Goal: Find specific page/section: Find specific page/section

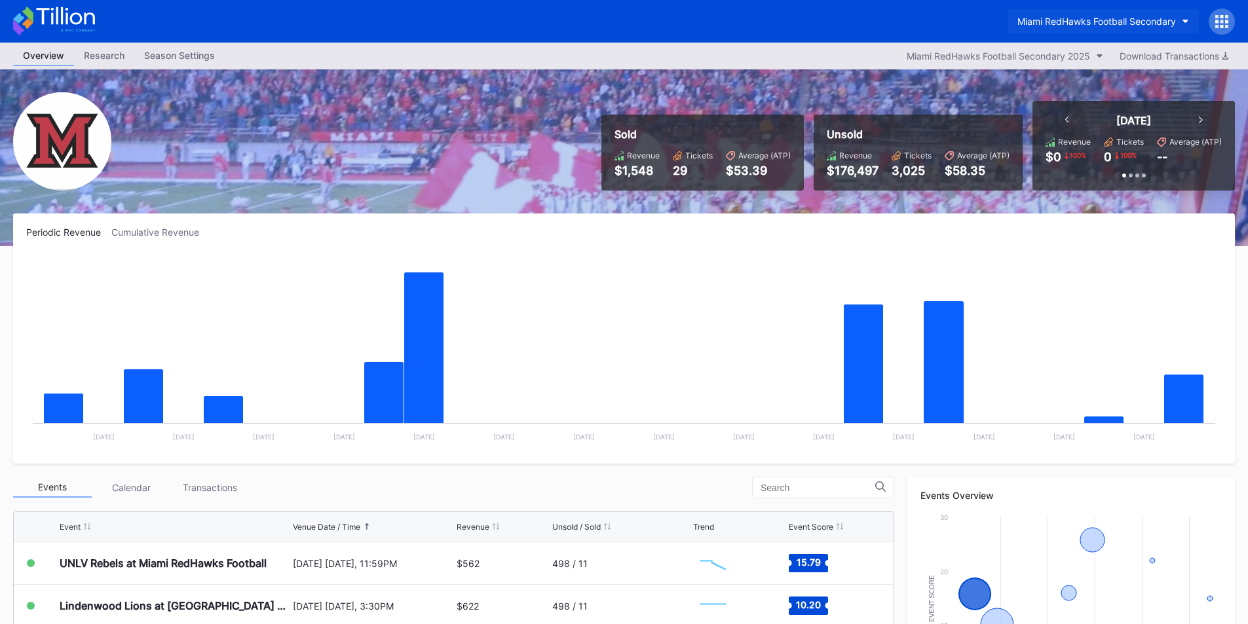
click at [1060, 24] on div "Miami RedHawks Football Secondary" at bounding box center [1096, 21] width 158 height 11
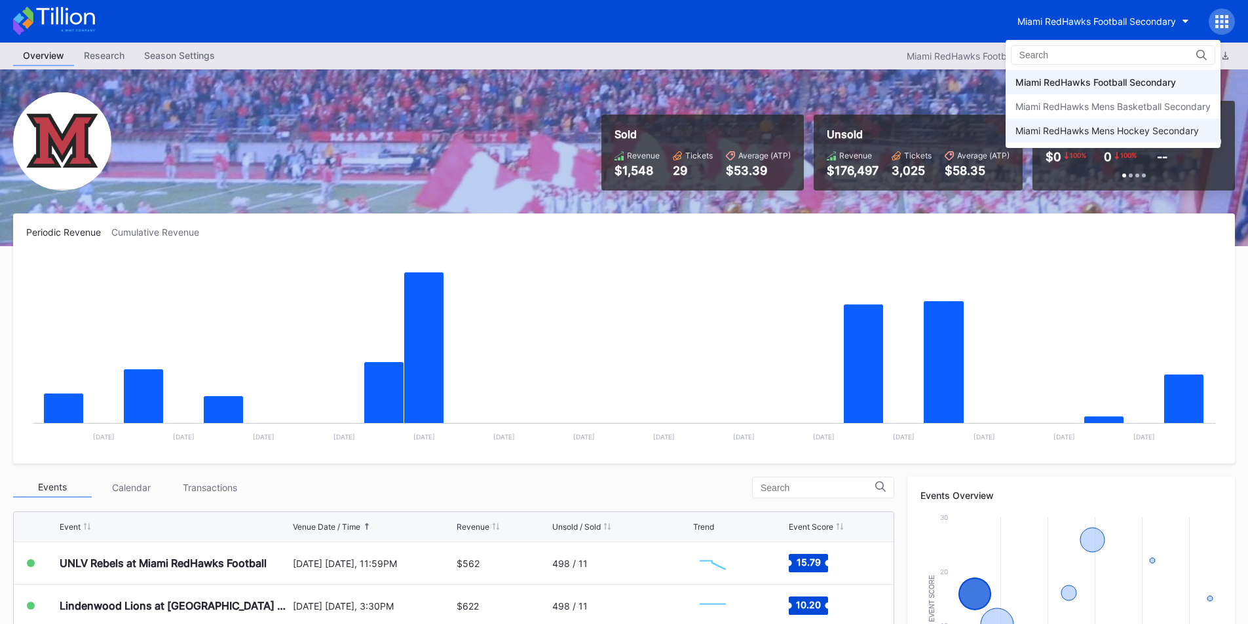
click at [1080, 126] on div "Miami RedHawks Mens Hockey Secondary" at bounding box center [1106, 130] width 183 height 11
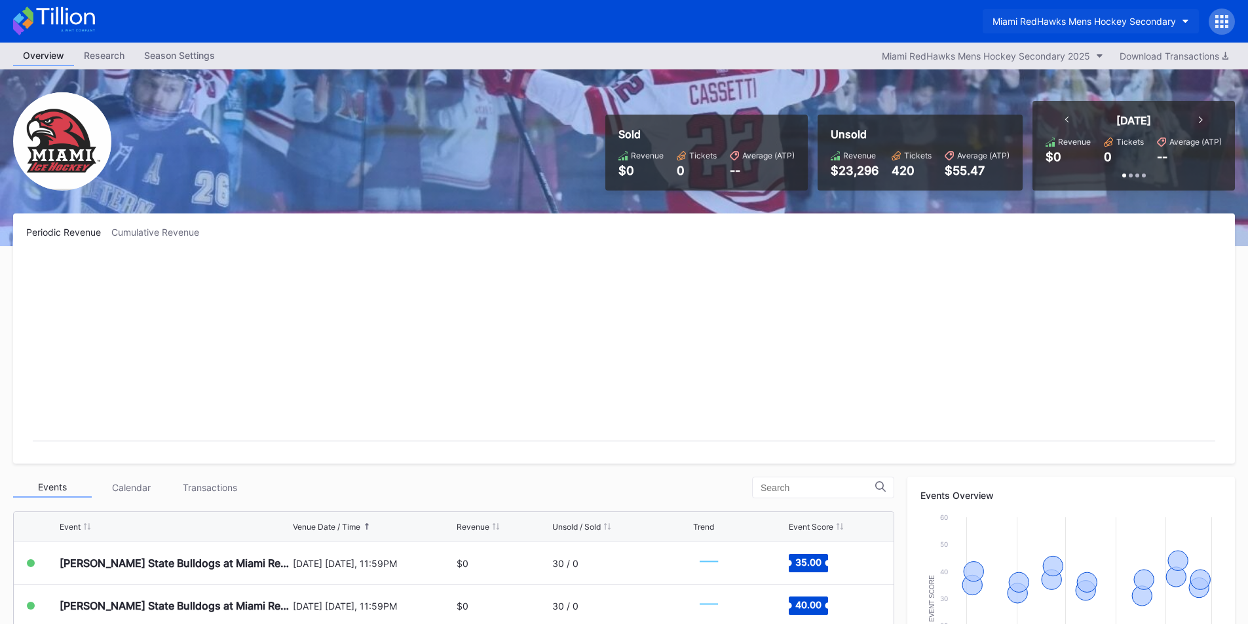
click at [1049, 14] on button "Miami RedHawks Mens Hockey Secondary" at bounding box center [1090, 21] width 216 height 24
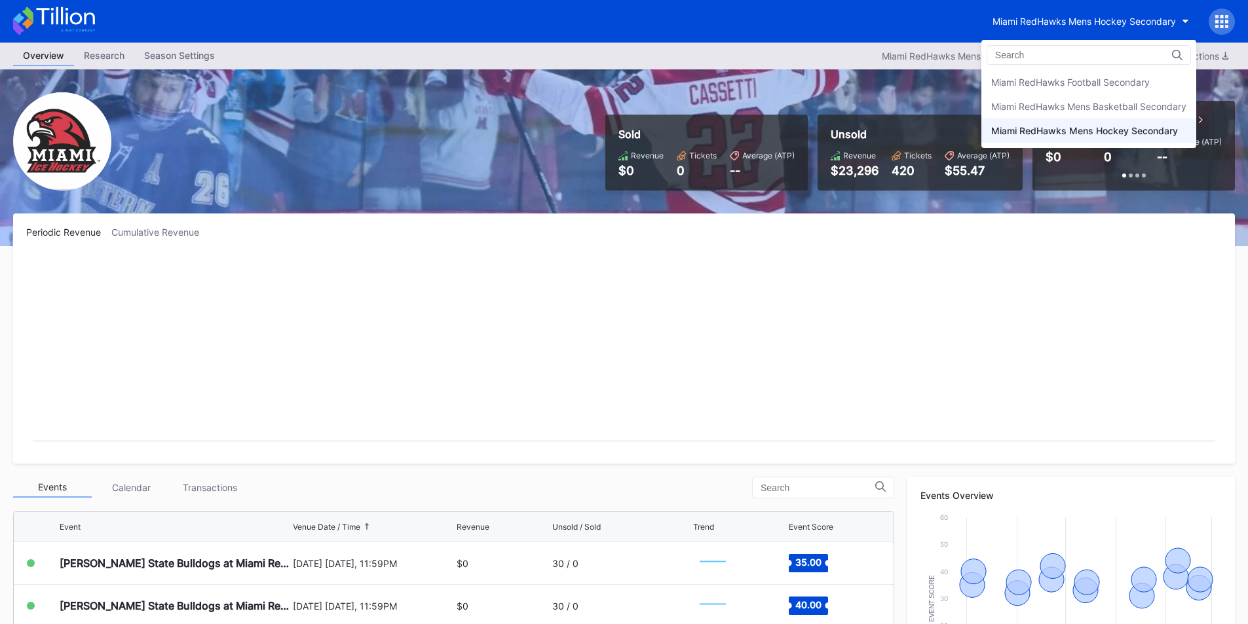
click at [1041, 81] on div "Miami RedHawks Football Secondary" at bounding box center [1070, 82] width 158 height 11
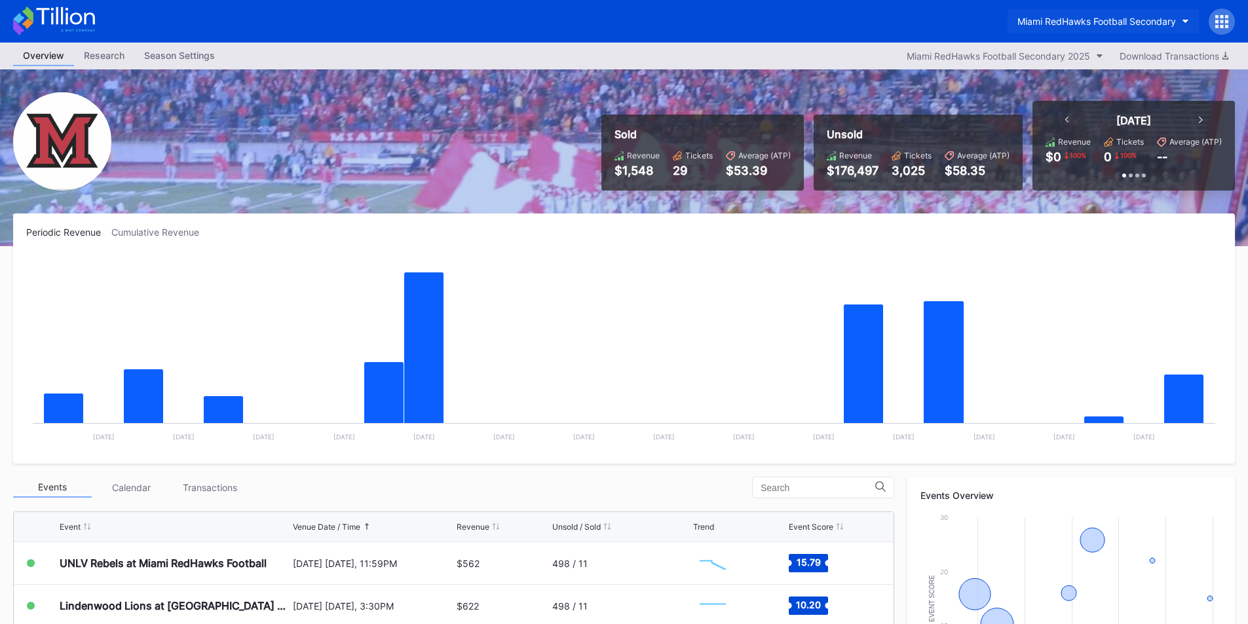
click at [1088, 19] on div "Miami RedHawks Football Secondary" at bounding box center [1096, 21] width 158 height 11
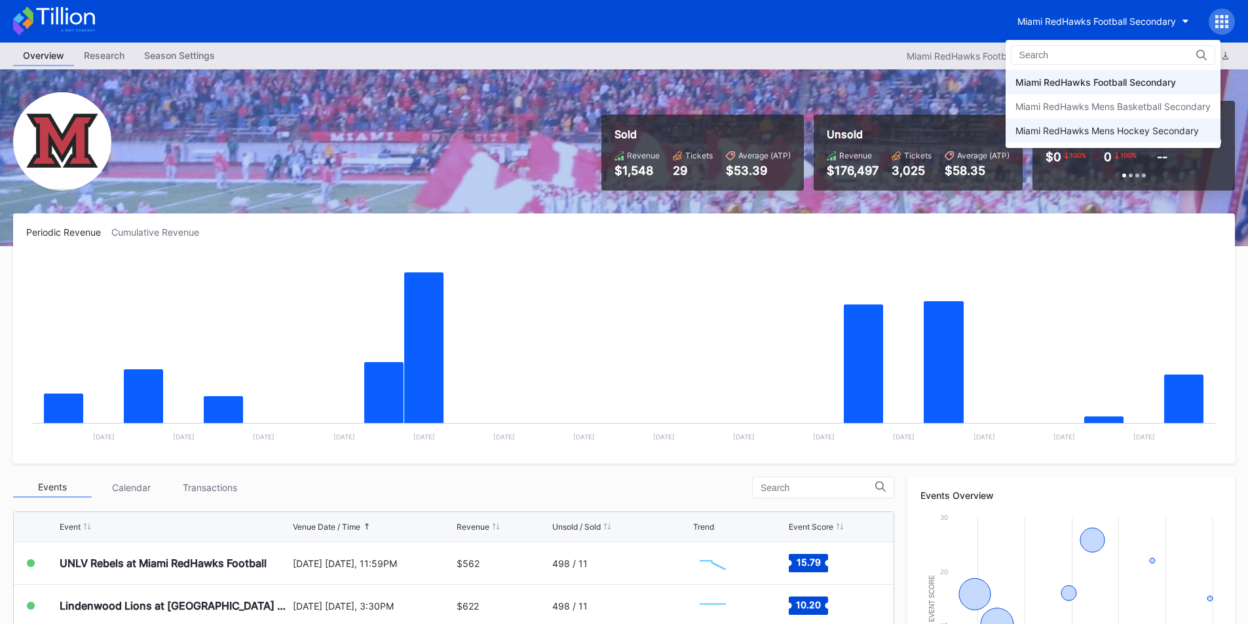
click at [1097, 130] on div "Miami RedHawks Mens Hockey Secondary" at bounding box center [1106, 130] width 183 height 11
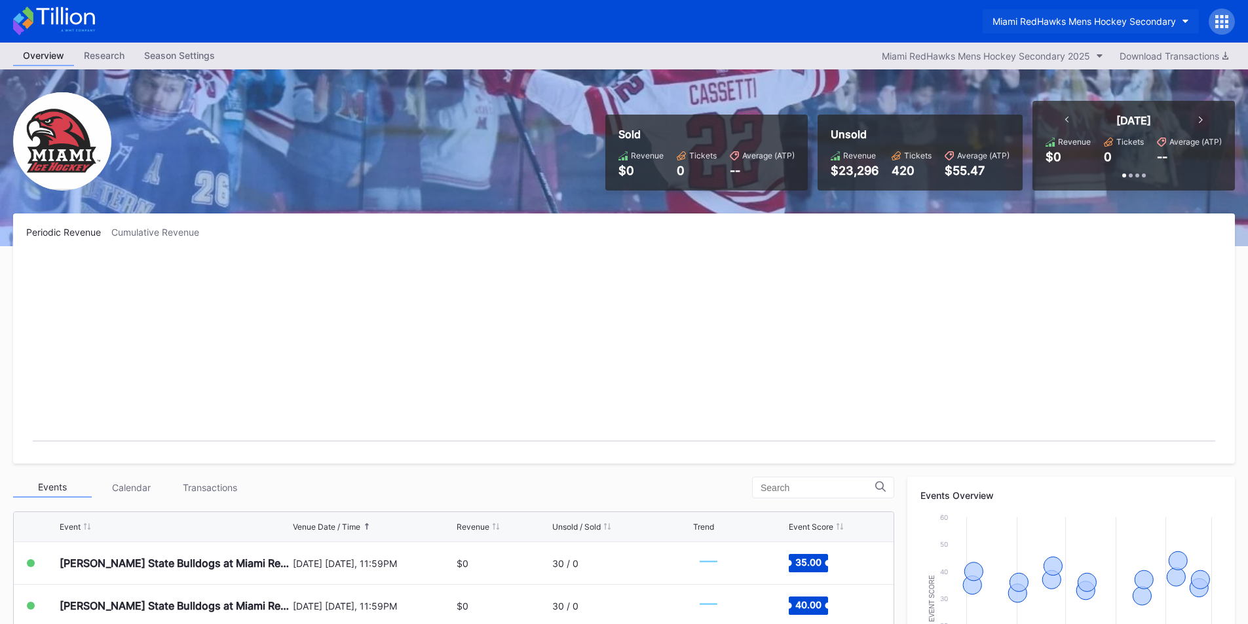
click at [1085, 13] on button "Miami RedHawks Mens Hockey Secondary" at bounding box center [1090, 21] width 216 height 24
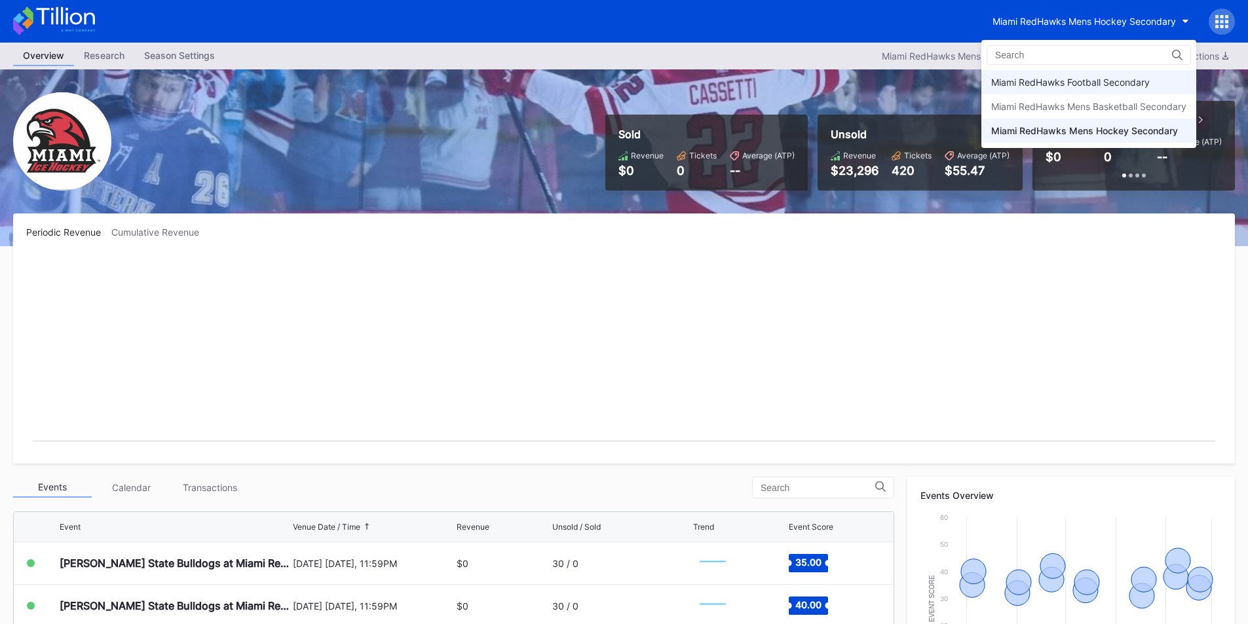
click at [1113, 82] on div "Miami RedHawks Football Secondary" at bounding box center [1070, 82] width 158 height 11
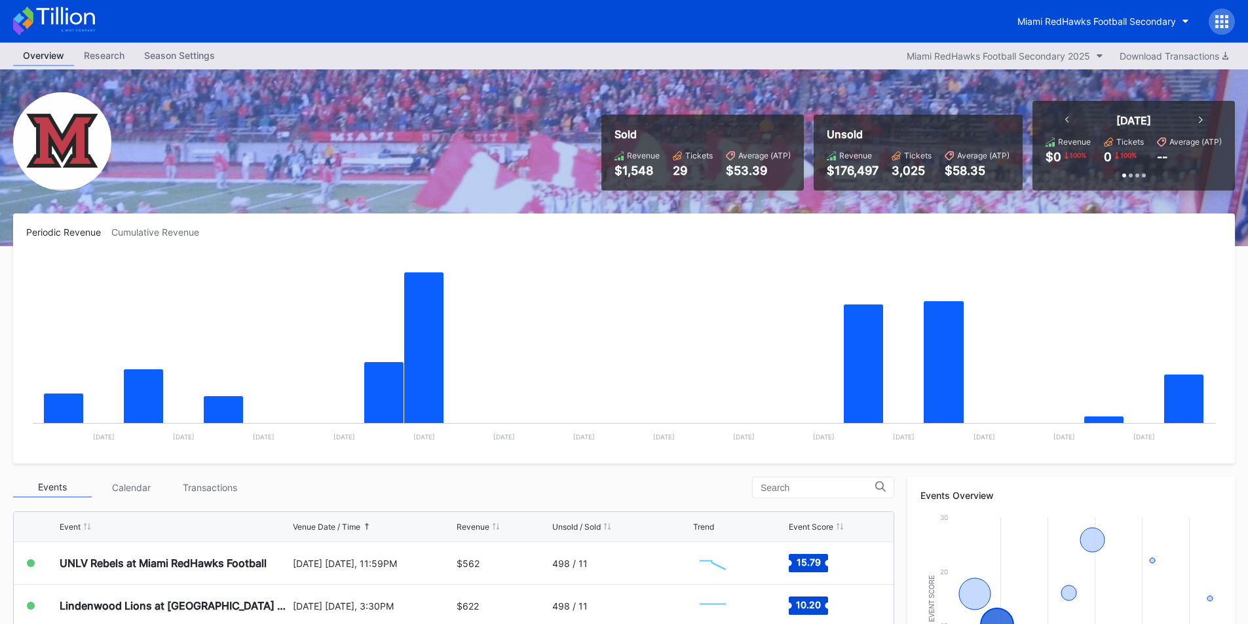
click at [239, 29] on div "Miami RedHawks Football Secondary" at bounding box center [624, 21] width 1248 height 43
click at [1099, 25] on div "Miami RedHawks Football Secondary" at bounding box center [1096, 21] width 158 height 11
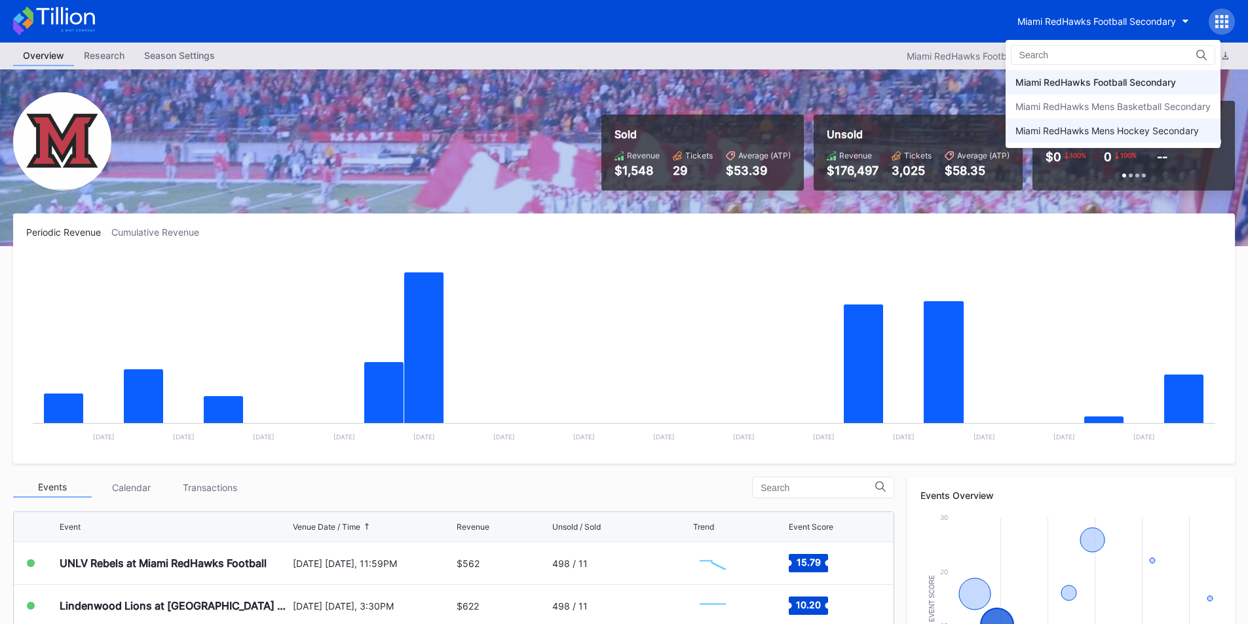
click at [1074, 127] on div "Miami RedHawks Mens Hockey Secondary" at bounding box center [1106, 130] width 183 height 11
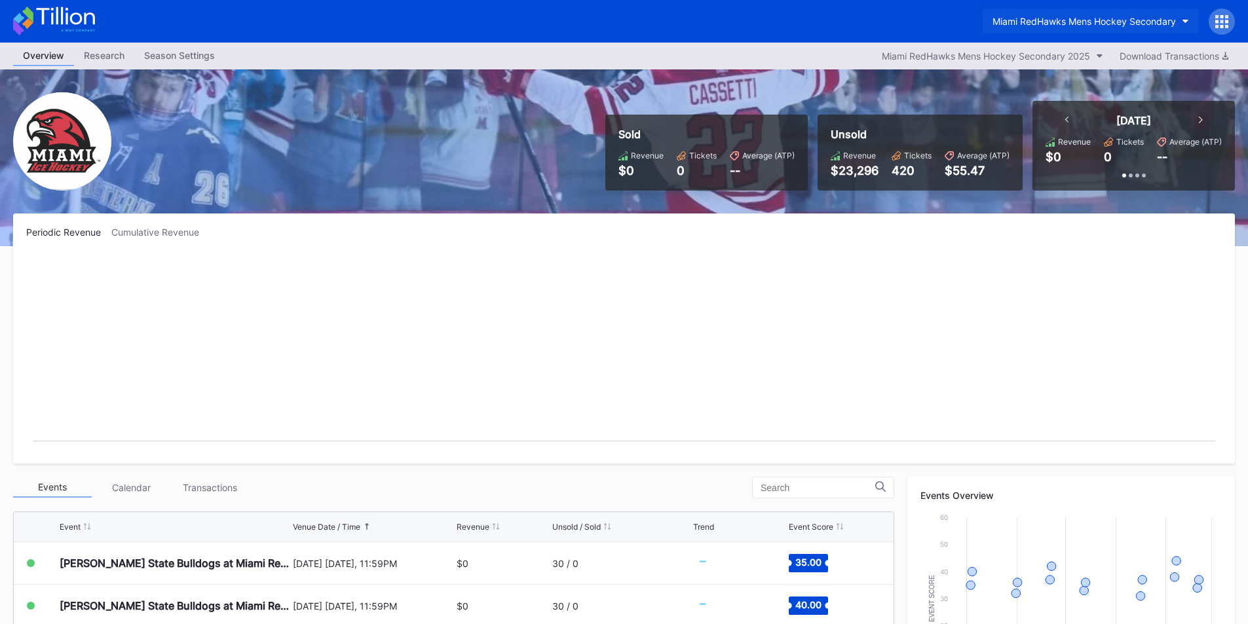
click at [1078, 22] on div "Miami RedHawks Mens Hockey Secondary" at bounding box center [1083, 21] width 183 height 11
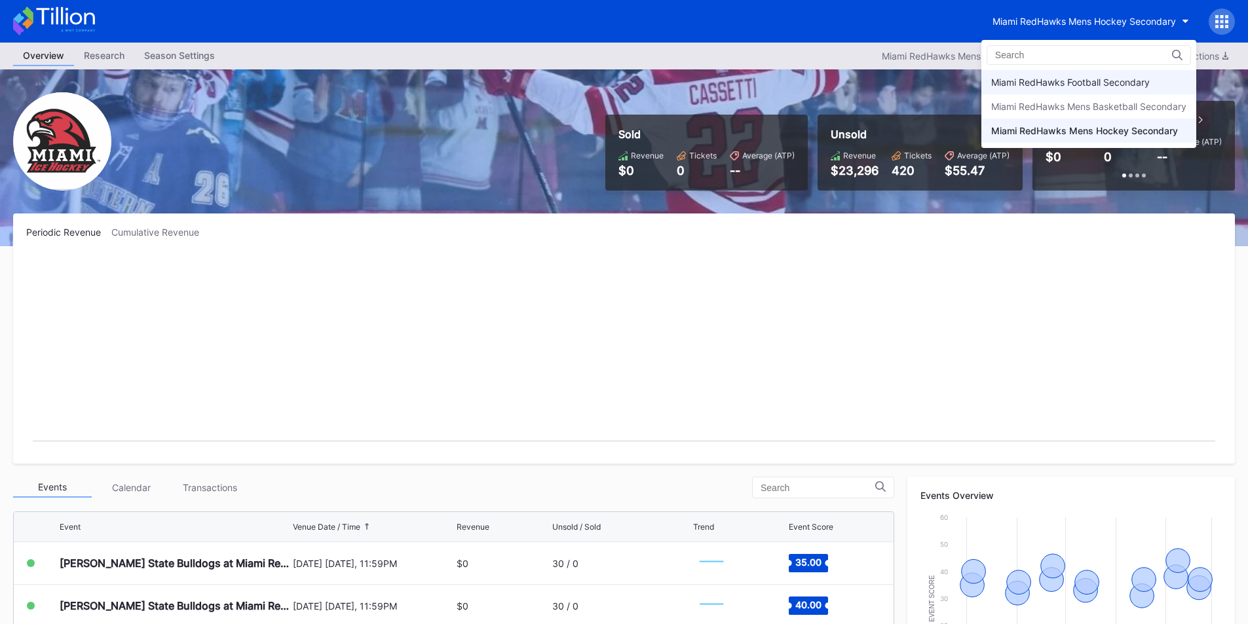
click at [1083, 77] on div "Miami RedHawks Football Secondary" at bounding box center [1070, 82] width 158 height 11
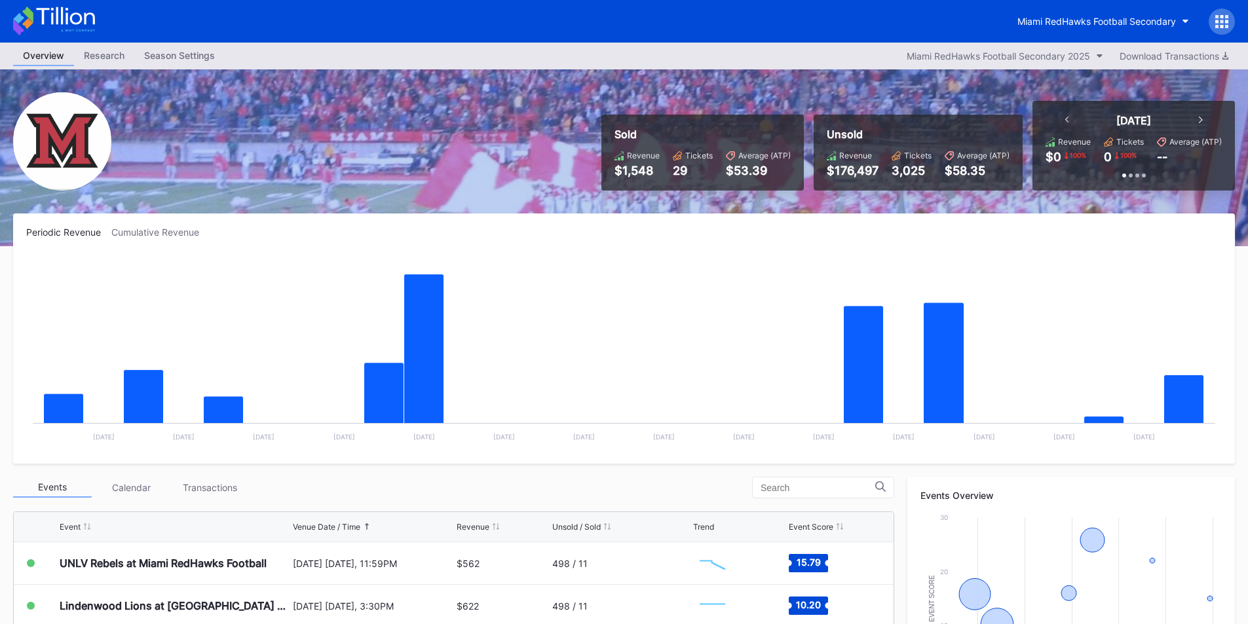
click at [774, 35] on div "Miami RedHawks Football Secondary" at bounding box center [624, 21] width 1248 height 43
click at [1017, 22] on div "Miami RedHawks Football Secondary" at bounding box center [1096, 21] width 158 height 11
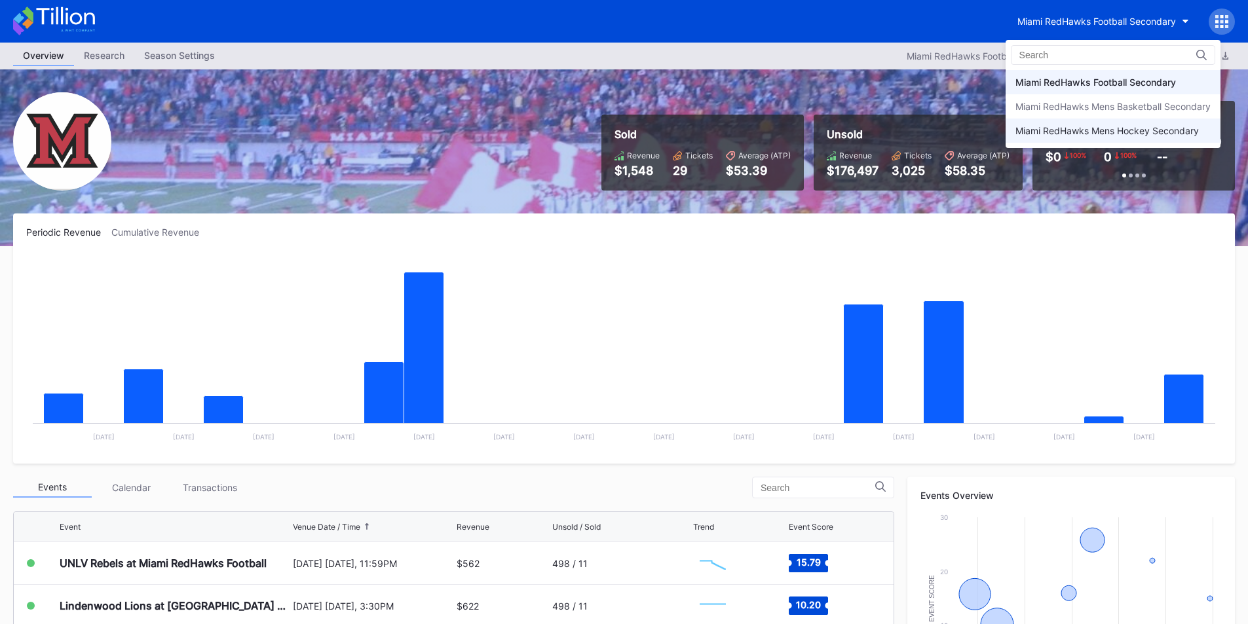
click at [1024, 129] on div "Miami RedHawks Mens Hockey Secondary" at bounding box center [1106, 130] width 183 height 11
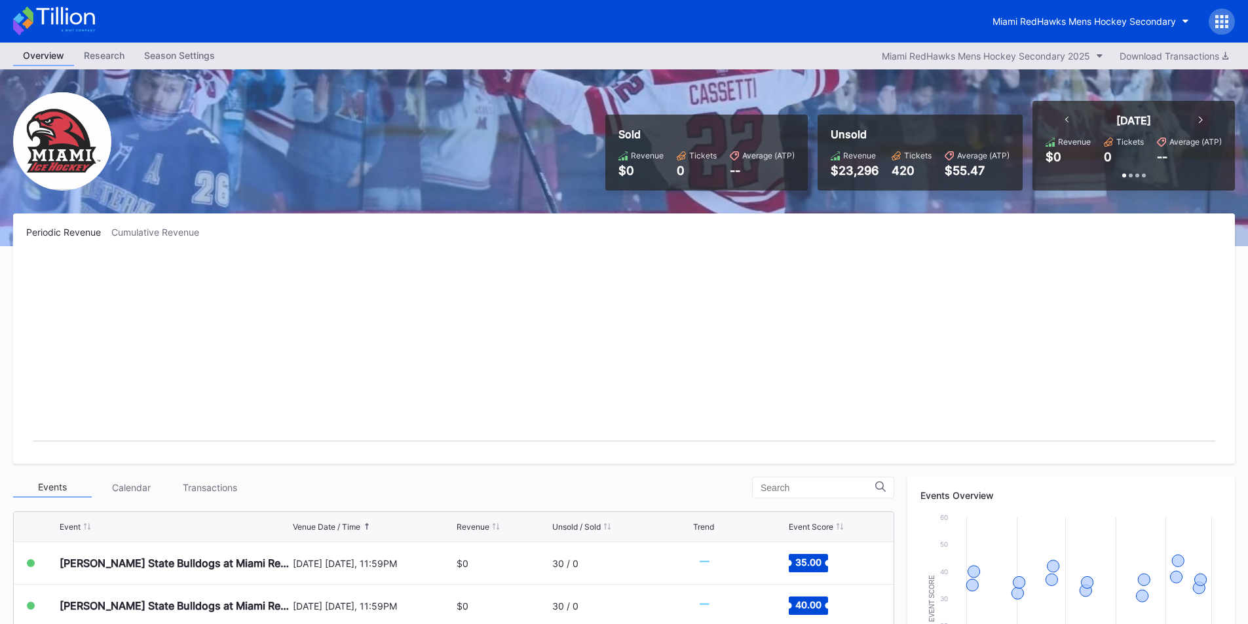
click at [1050, 33] on div "Miami RedHawks Mens Hockey Secondary" at bounding box center [1108, 22] width 252 height 26
click at [1060, 21] on div "Miami RedHawks Mens Hockey Secondary" at bounding box center [1083, 21] width 183 height 11
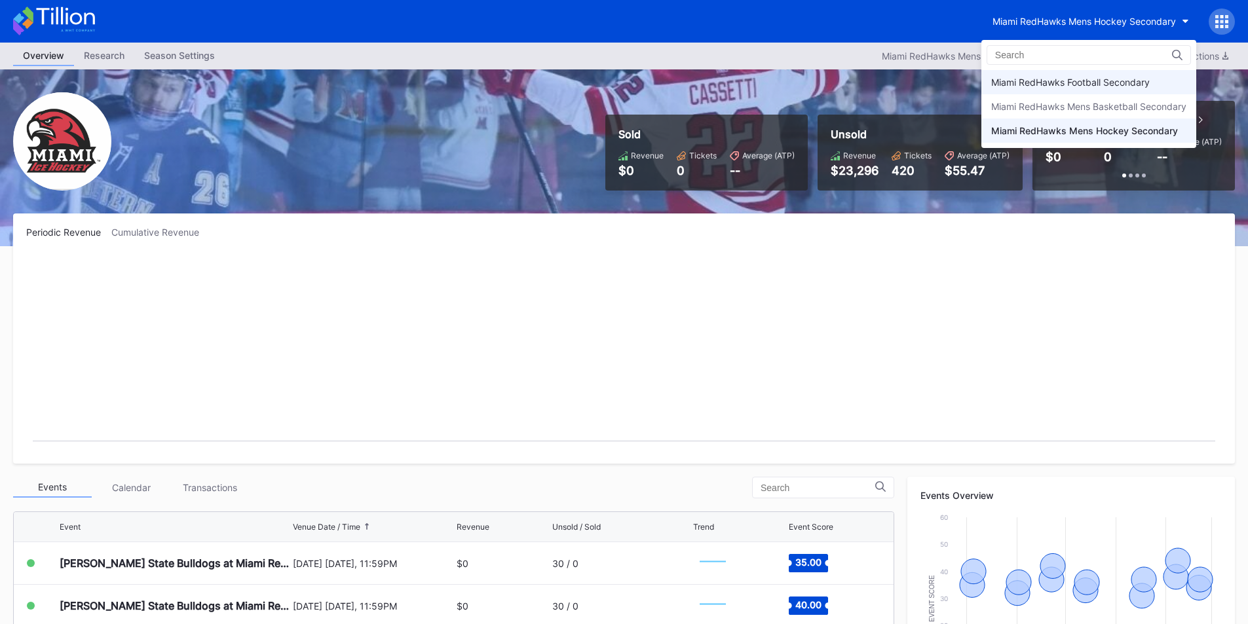
click at [1056, 71] on div "Miami RedHawks Football Secondary" at bounding box center [1088, 82] width 215 height 24
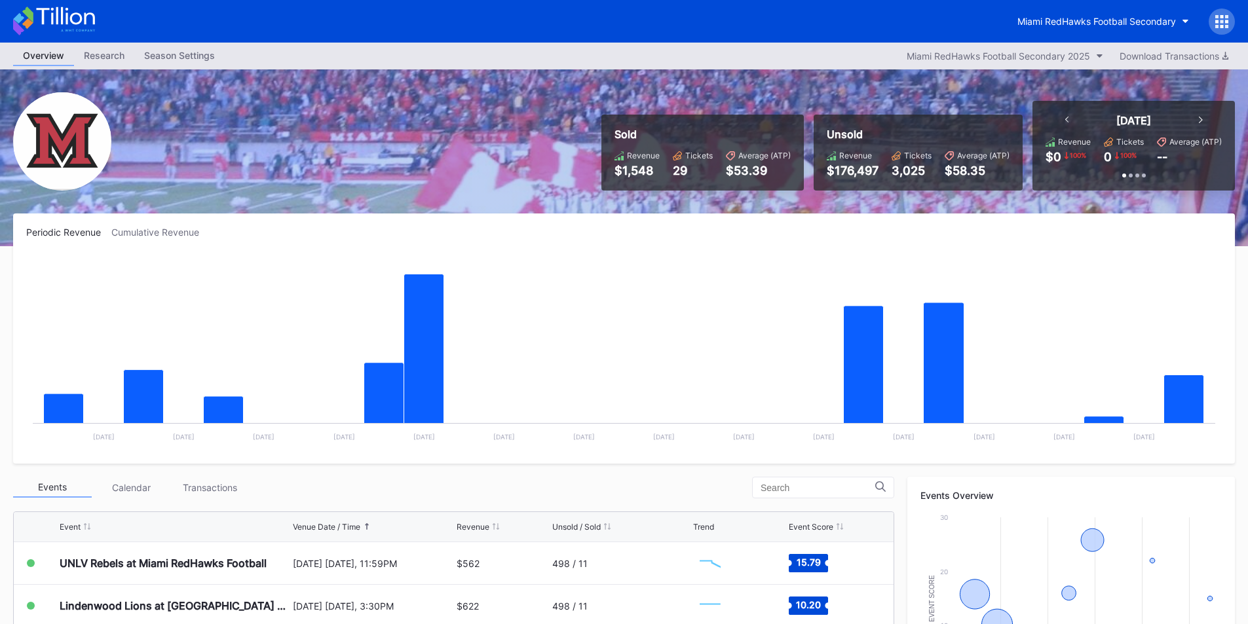
click at [1054, 2] on div "Miami RedHawks Football Secondary" at bounding box center [624, 21] width 1248 height 43
click at [1054, 17] on div "Miami RedHawks Football Secondary" at bounding box center [1096, 21] width 158 height 11
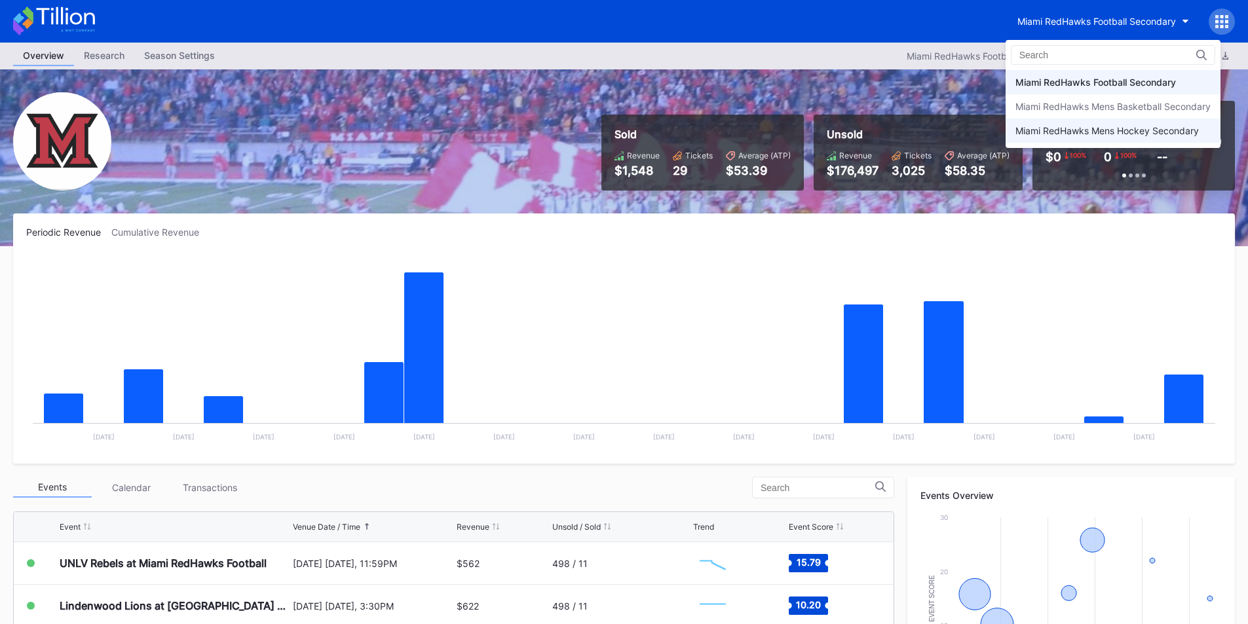
click at [1076, 126] on div "Miami RedHawks Mens Hockey Secondary" at bounding box center [1106, 130] width 183 height 11
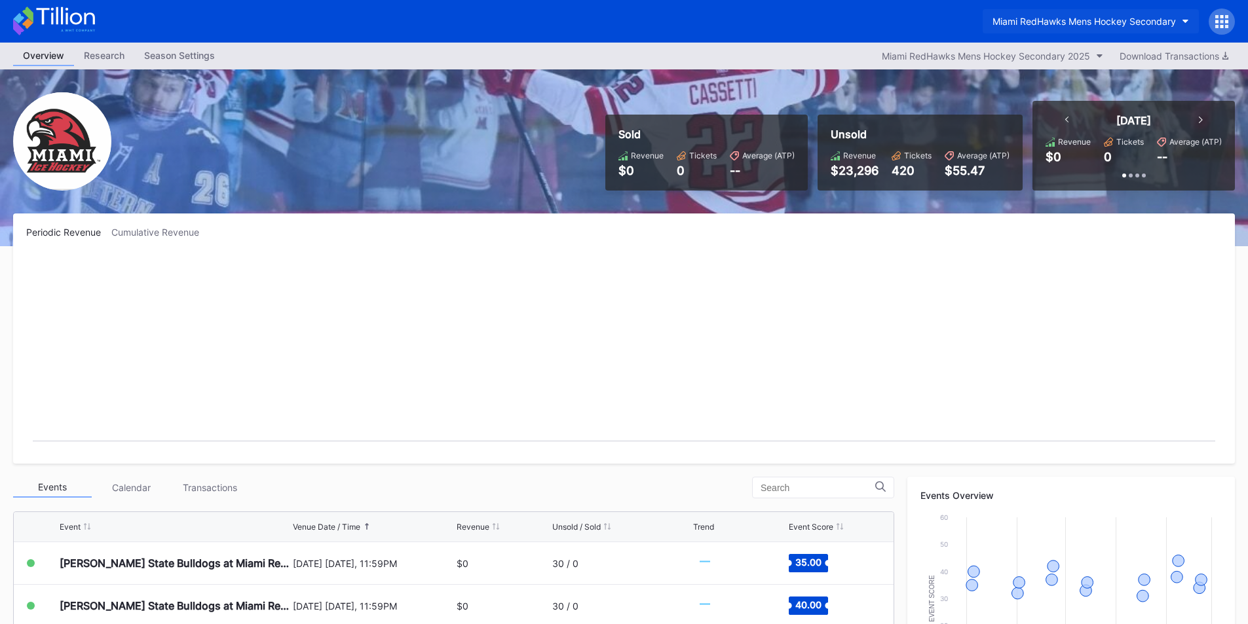
click at [1024, 23] on div "Miami RedHawks Mens Hockey Secondary" at bounding box center [1083, 21] width 183 height 11
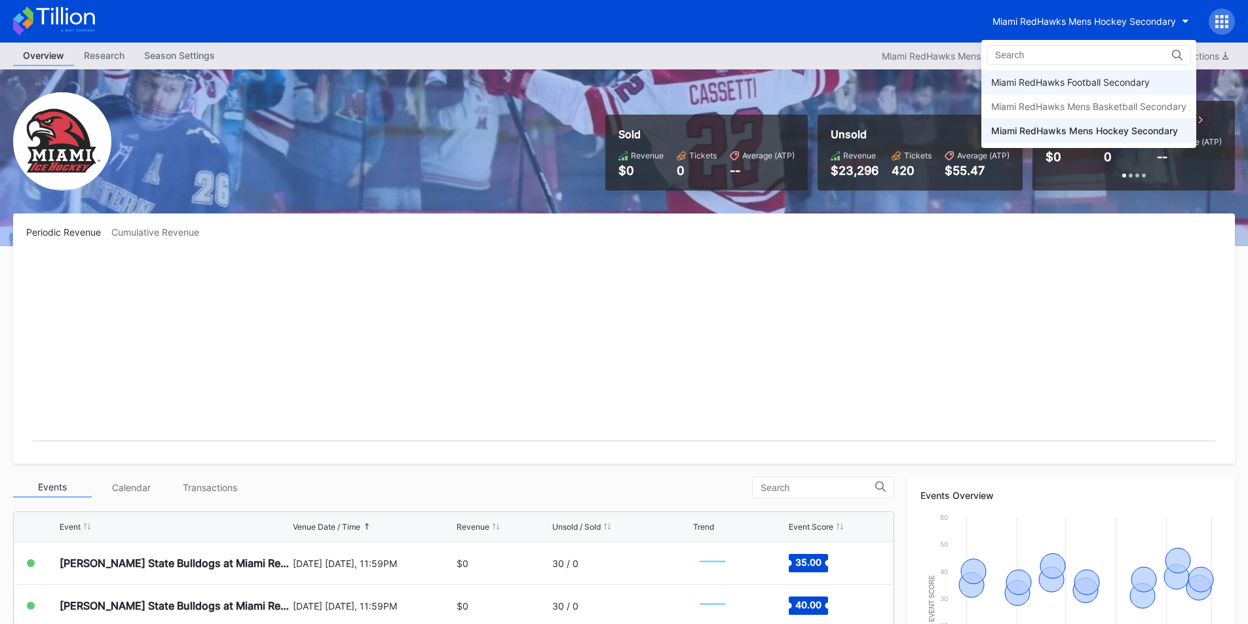
click at [1051, 78] on div "Miami RedHawks Football Secondary" at bounding box center [1070, 82] width 158 height 11
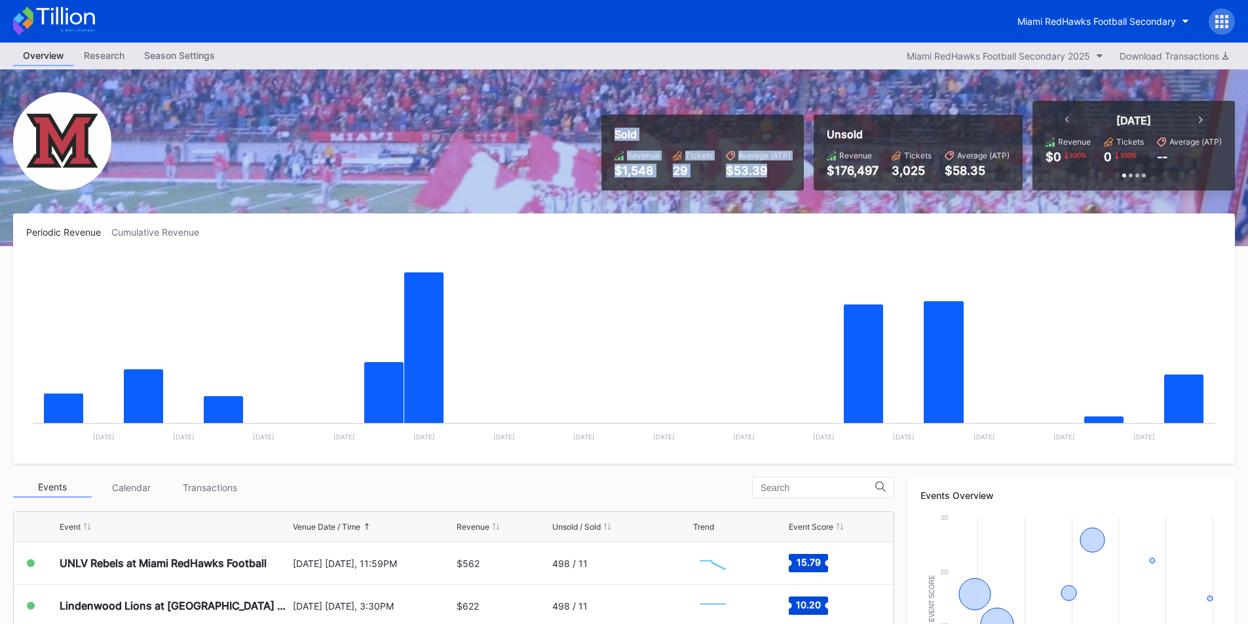
drag, startPoint x: 765, startPoint y: 172, endPoint x: 610, endPoint y: 122, distance: 162.2
click at [610, 122] on div "Sold Revenue $1,548 Tickets 29 Average (ATP) $53.39" at bounding box center [702, 153] width 202 height 76
click at [627, 135] on div "Sold" at bounding box center [702, 134] width 176 height 13
drag, startPoint x: 764, startPoint y: 172, endPoint x: 611, endPoint y: 129, distance: 159.1
click at [611, 129] on div "Sold Revenue $1,548 Tickets 29 Average (ATP) $53.39" at bounding box center [702, 153] width 202 height 76
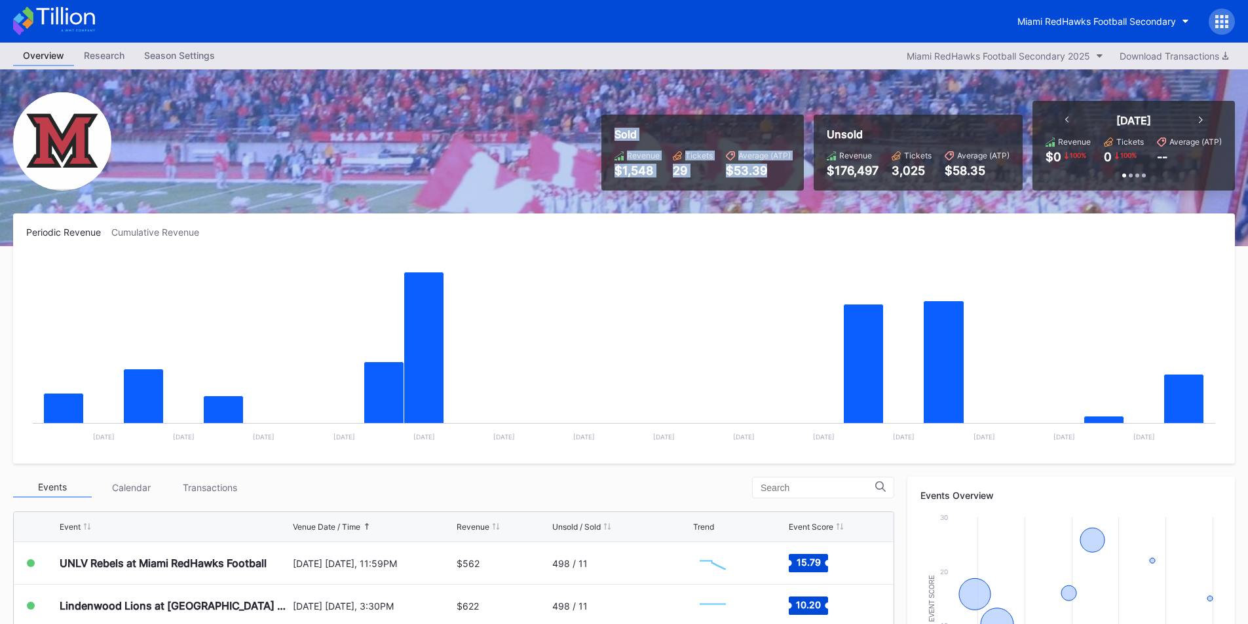
click at [611, 129] on div "Sold Revenue $1,548 Tickets 29 Average (ATP) $53.39" at bounding box center [702, 153] width 202 height 76
click at [1020, 22] on div "Miami RedHawks Football Secondary" at bounding box center [1096, 21] width 158 height 11
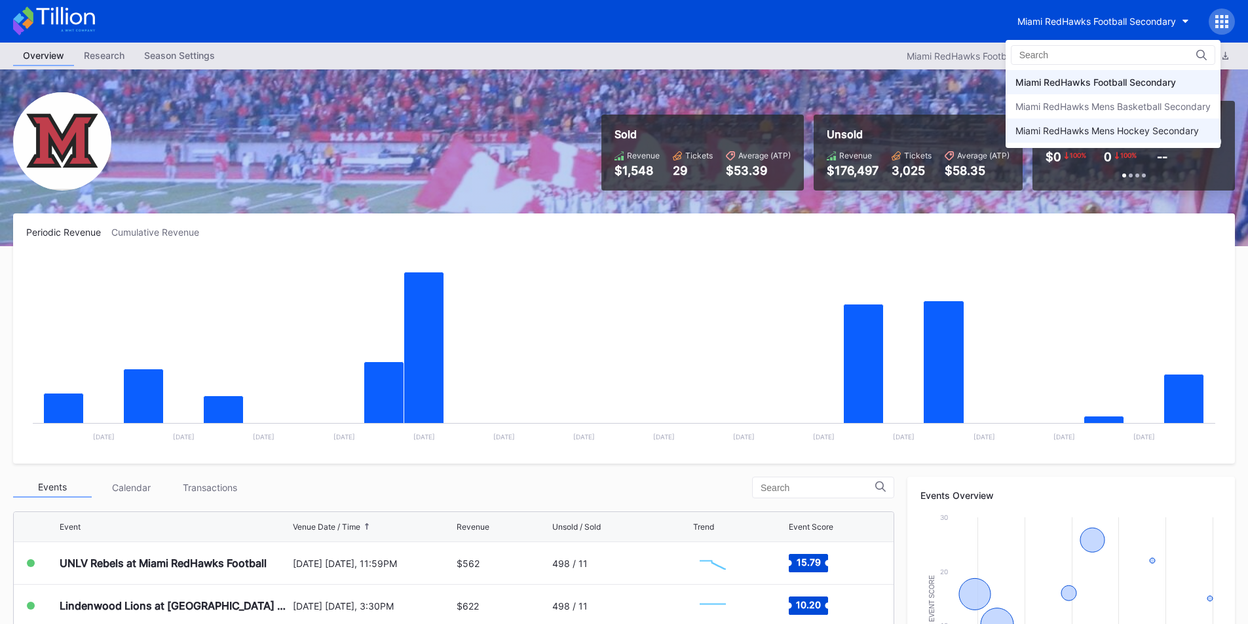
click at [1075, 134] on div "Miami RedHawks Mens Hockey Secondary" at bounding box center [1106, 130] width 183 height 11
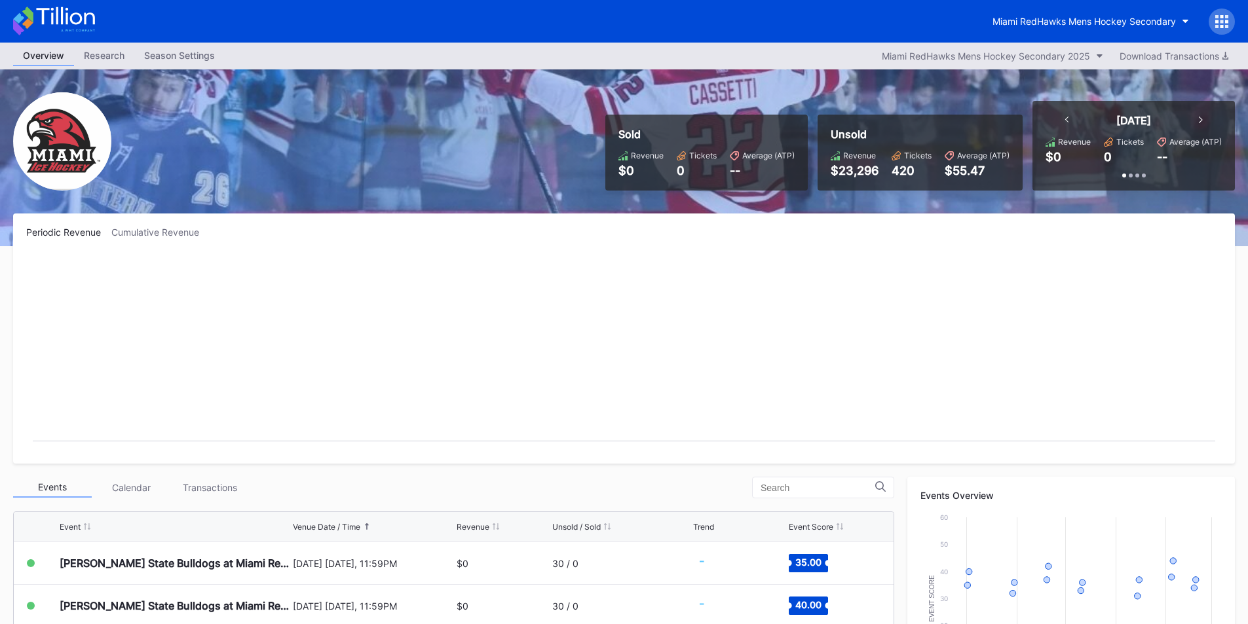
click at [1064, 33] on div "Miami RedHawks Mens Hockey Secondary" at bounding box center [1108, 22] width 252 height 26
click at [1066, 25] on div "Miami RedHawks Mens Hockey Secondary" at bounding box center [1083, 21] width 183 height 11
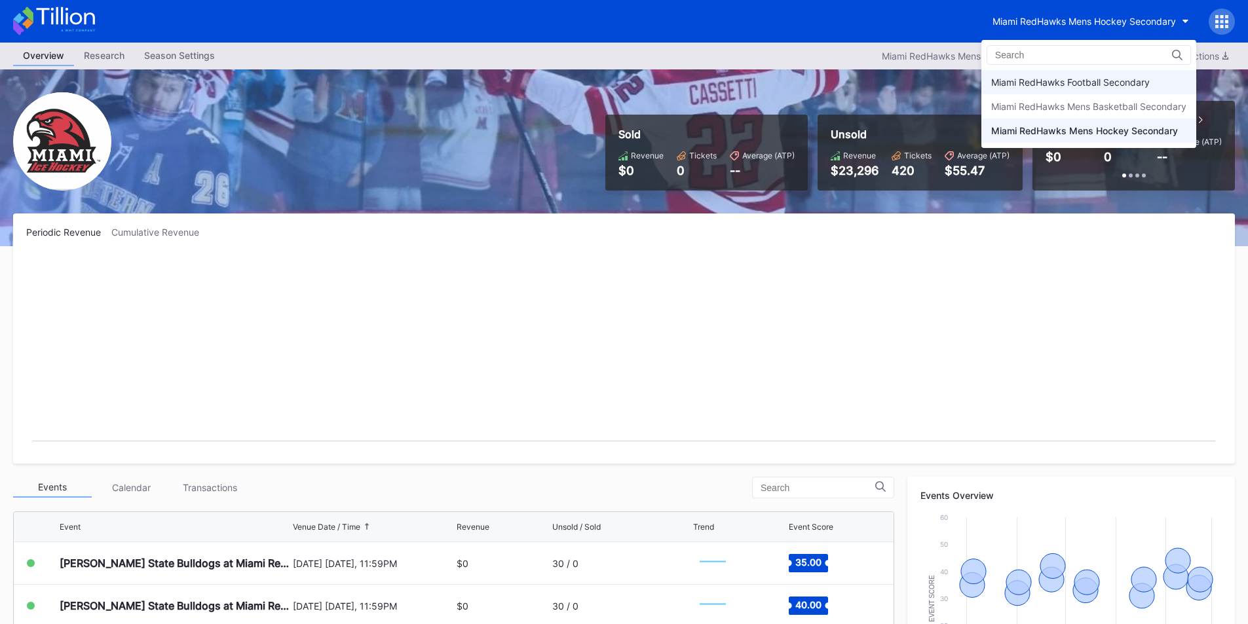
click at [1064, 81] on div "Miami RedHawks Football Secondary" at bounding box center [1070, 82] width 158 height 11
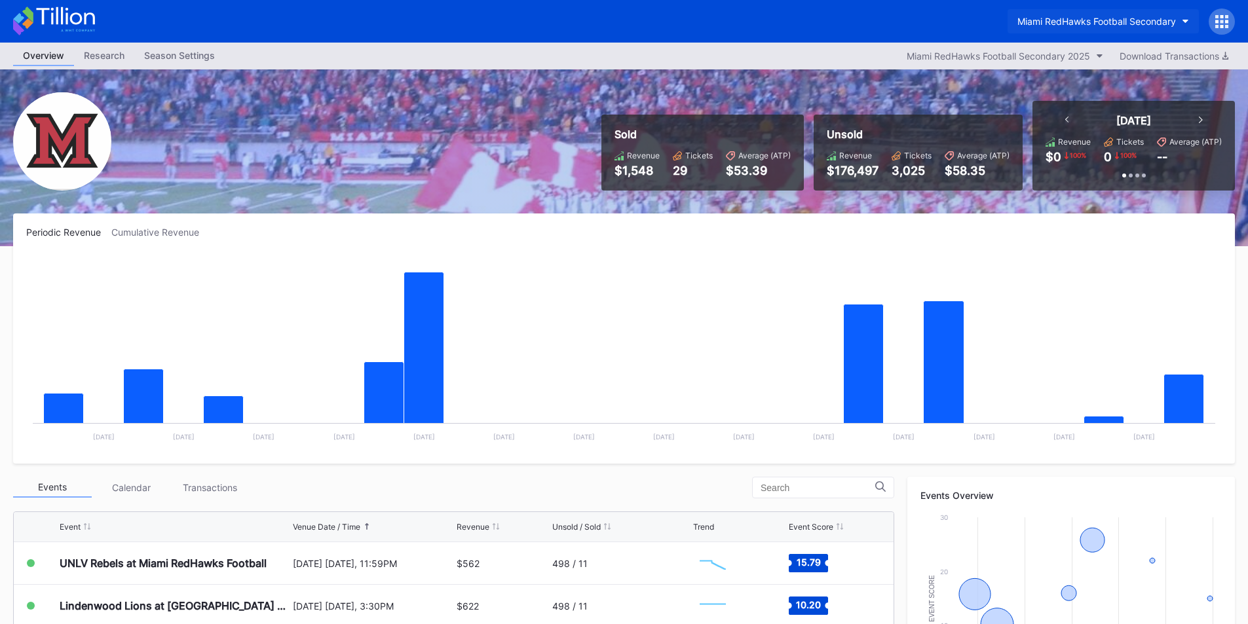
click at [1053, 32] on button "Miami RedHawks Football Secondary" at bounding box center [1102, 21] width 191 height 24
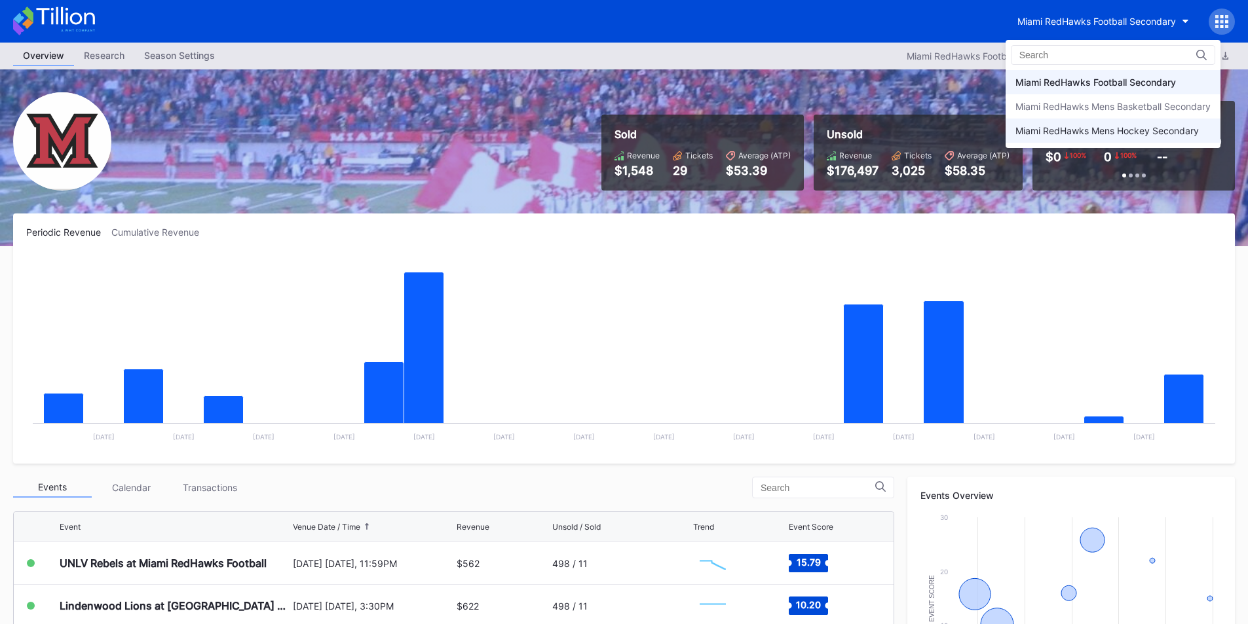
click at [1074, 140] on div "Miami RedHawks Mens Hockey Secondary" at bounding box center [1112, 131] width 215 height 24
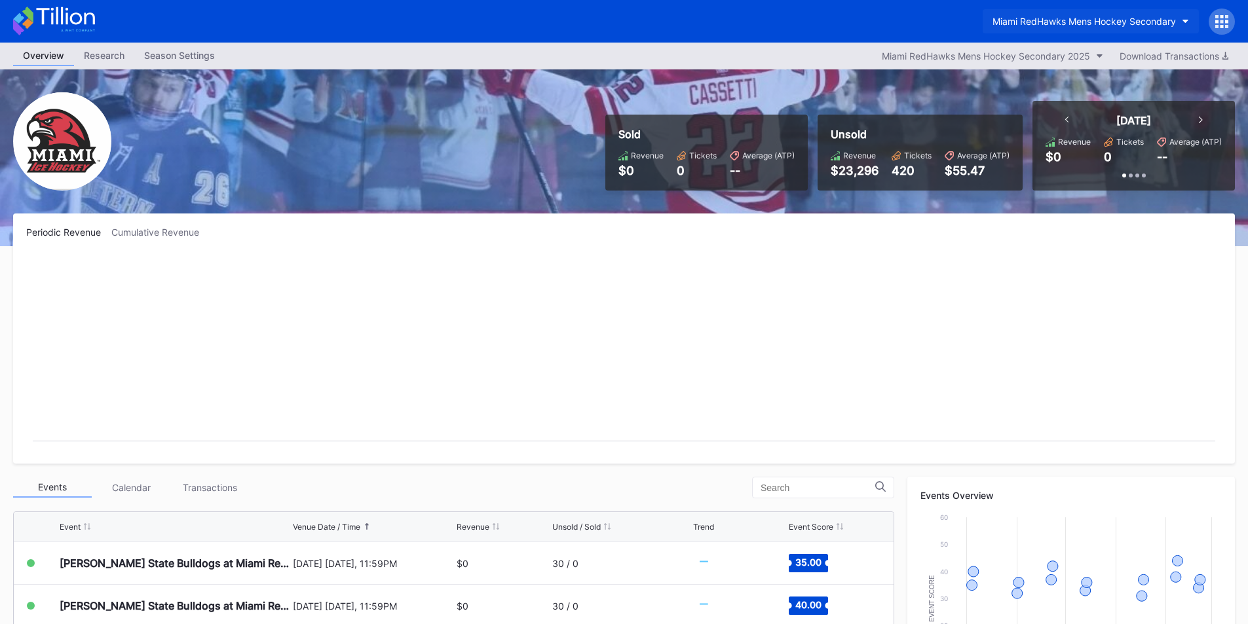
click at [1039, 14] on button "Miami RedHawks Mens Hockey Secondary" at bounding box center [1090, 21] width 216 height 24
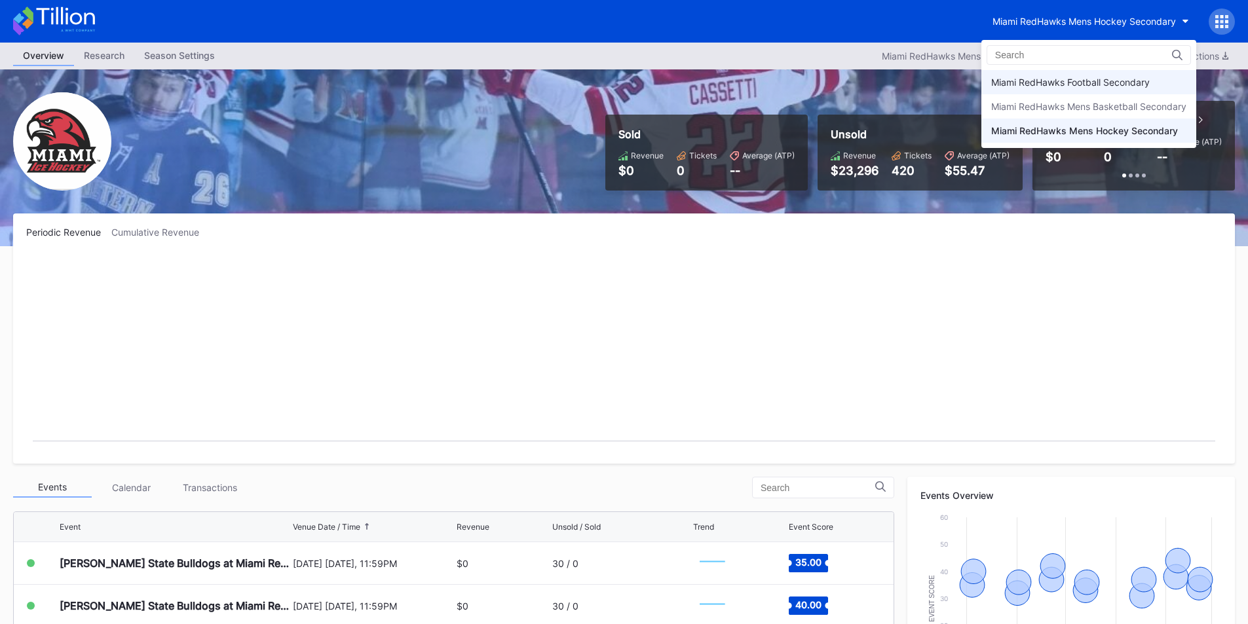
click at [1045, 77] on div "Miami RedHawks Football Secondary" at bounding box center [1070, 82] width 158 height 11
